Goal: Browse casually: Explore the website without a specific task or goal

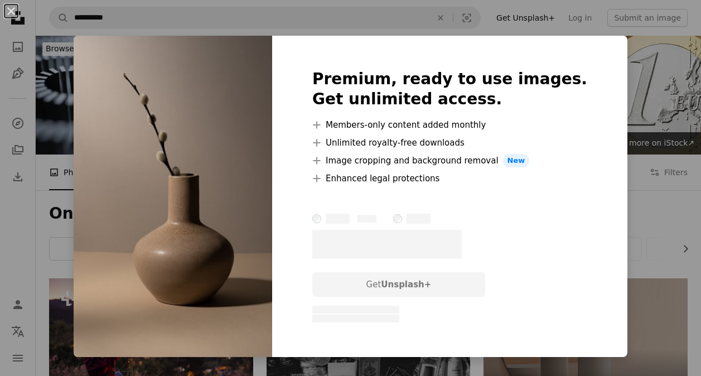
scroll to position [364, 0]
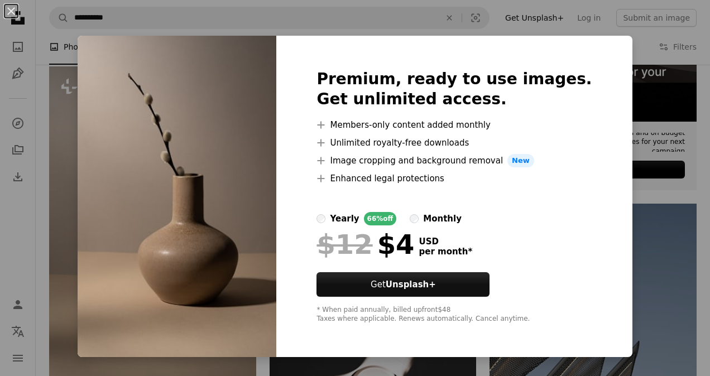
click at [362, 23] on div "An X shape Premium, ready to use images. Get unlimited access. A plus sign Memb…" at bounding box center [355, 188] width 710 height 376
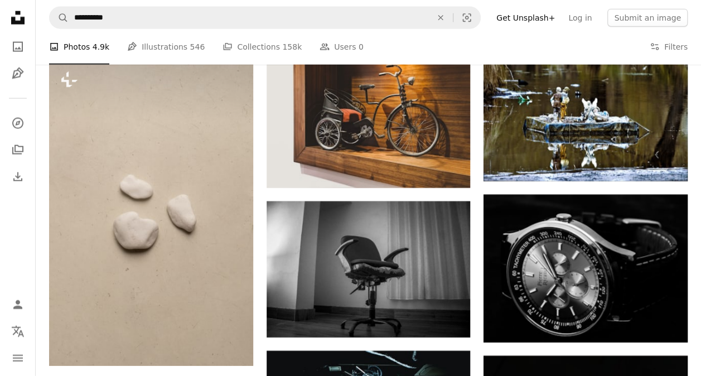
scroll to position [1308, 0]
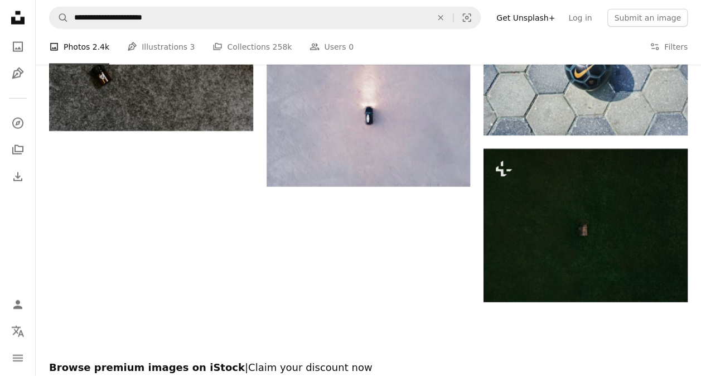
scroll to position [1606, 0]
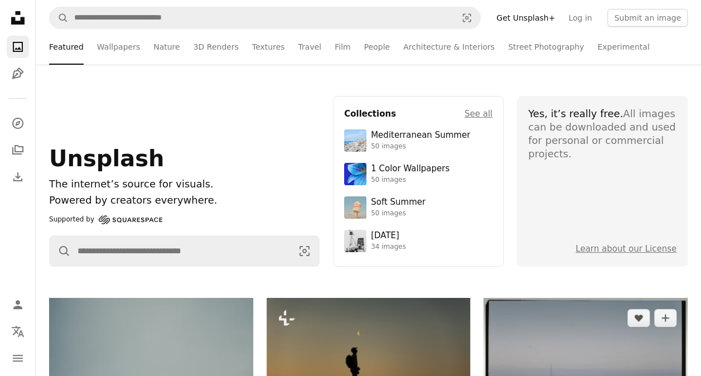
click at [540, 337] on img at bounding box center [586, 366] width 204 height 137
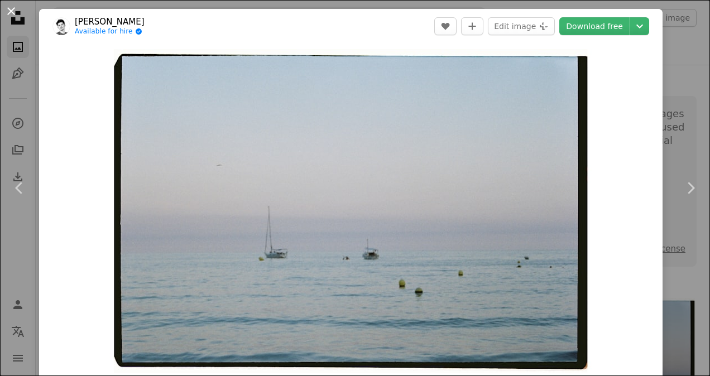
click at [9, 9] on button "An X shape" at bounding box center [10, 10] width 13 height 13
